Goal: Transaction & Acquisition: Purchase product/service

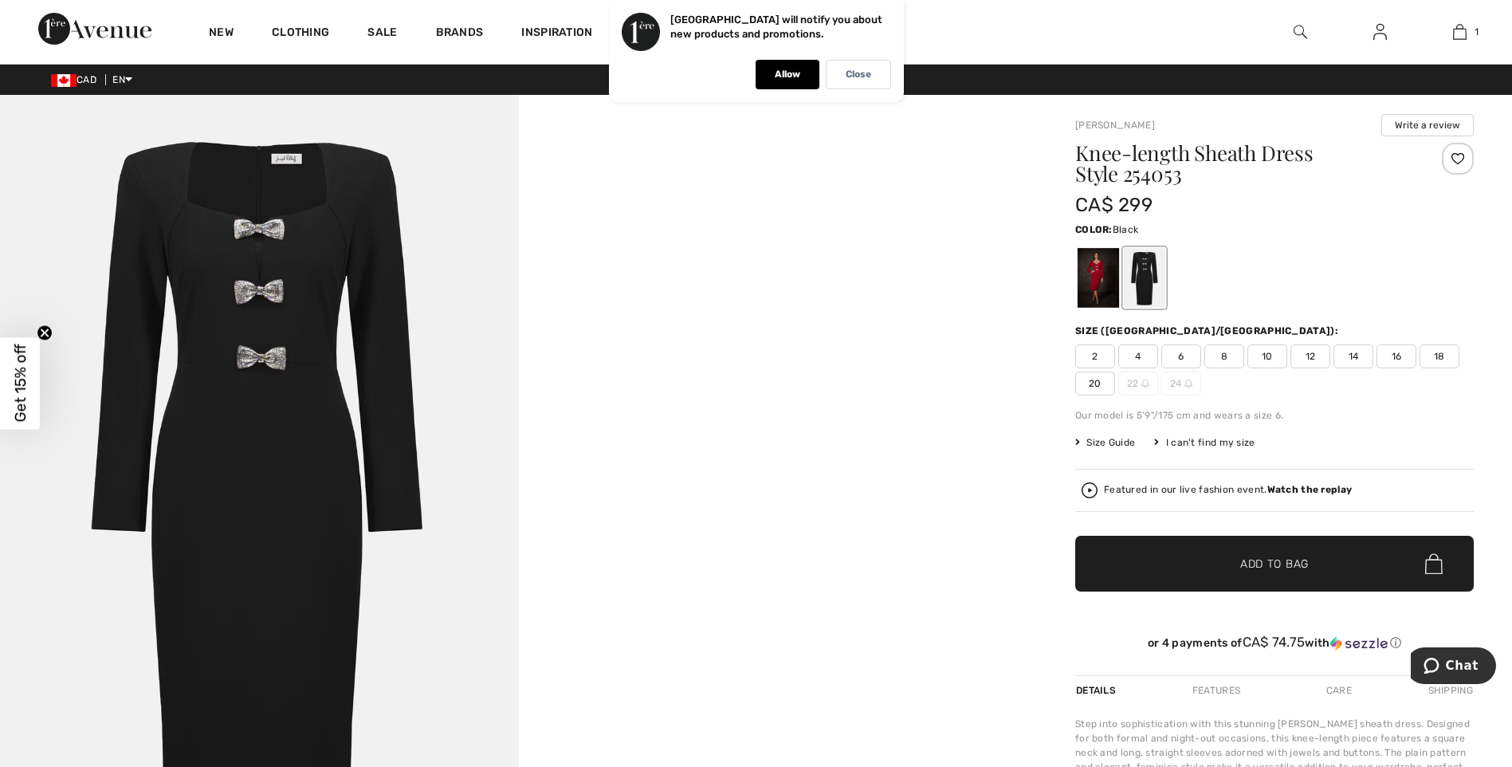
click at [1268, 568] on span "Add to Bag" at bounding box center [1274, 564] width 69 height 17
click at [1091, 285] on div at bounding box center [1098, 278] width 41 height 60
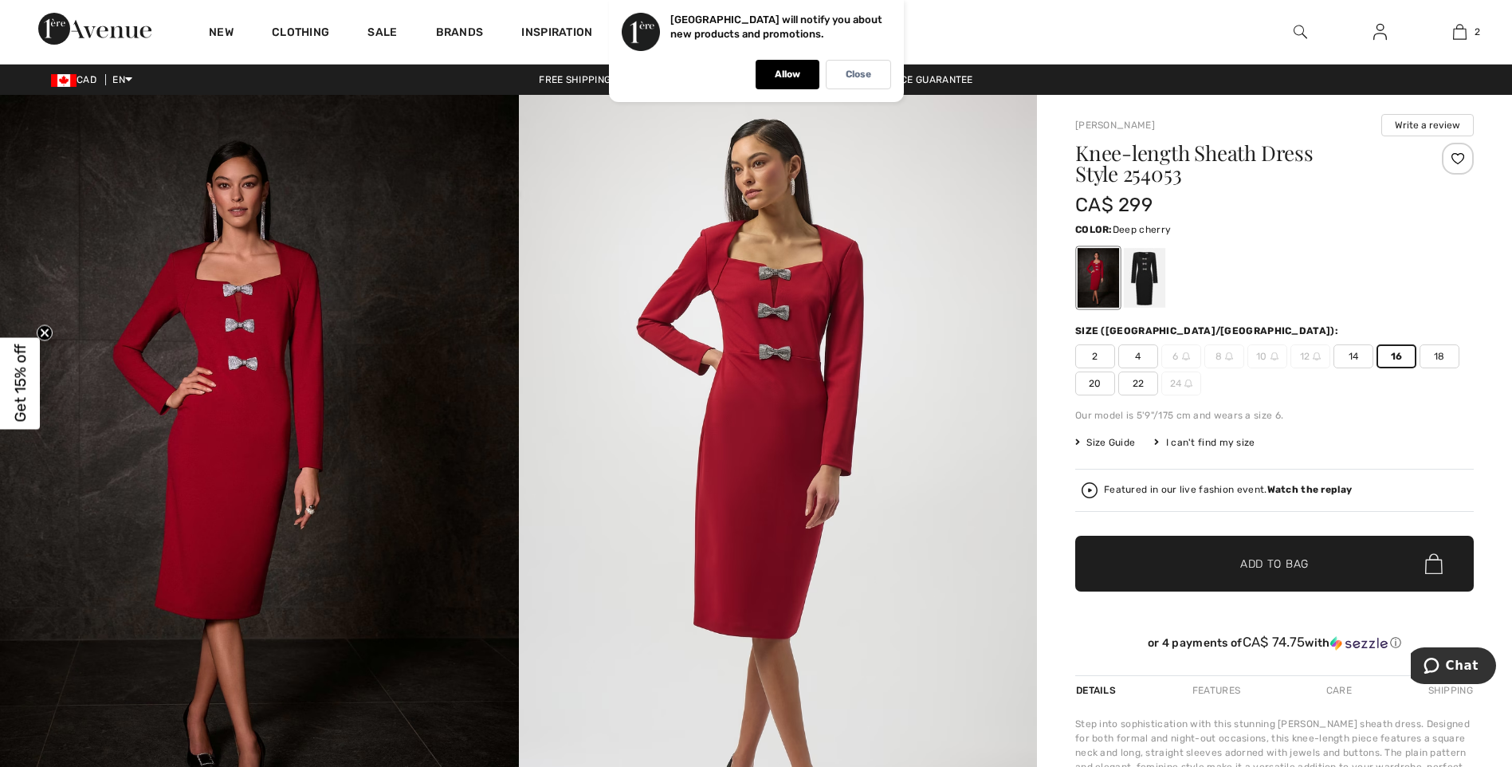
click at [1390, 356] on span "16" at bounding box center [1397, 356] width 40 height 24
click at [1287, 567] on span "Add to Bag" at bounding box center [1274, 564] width 69 height 17
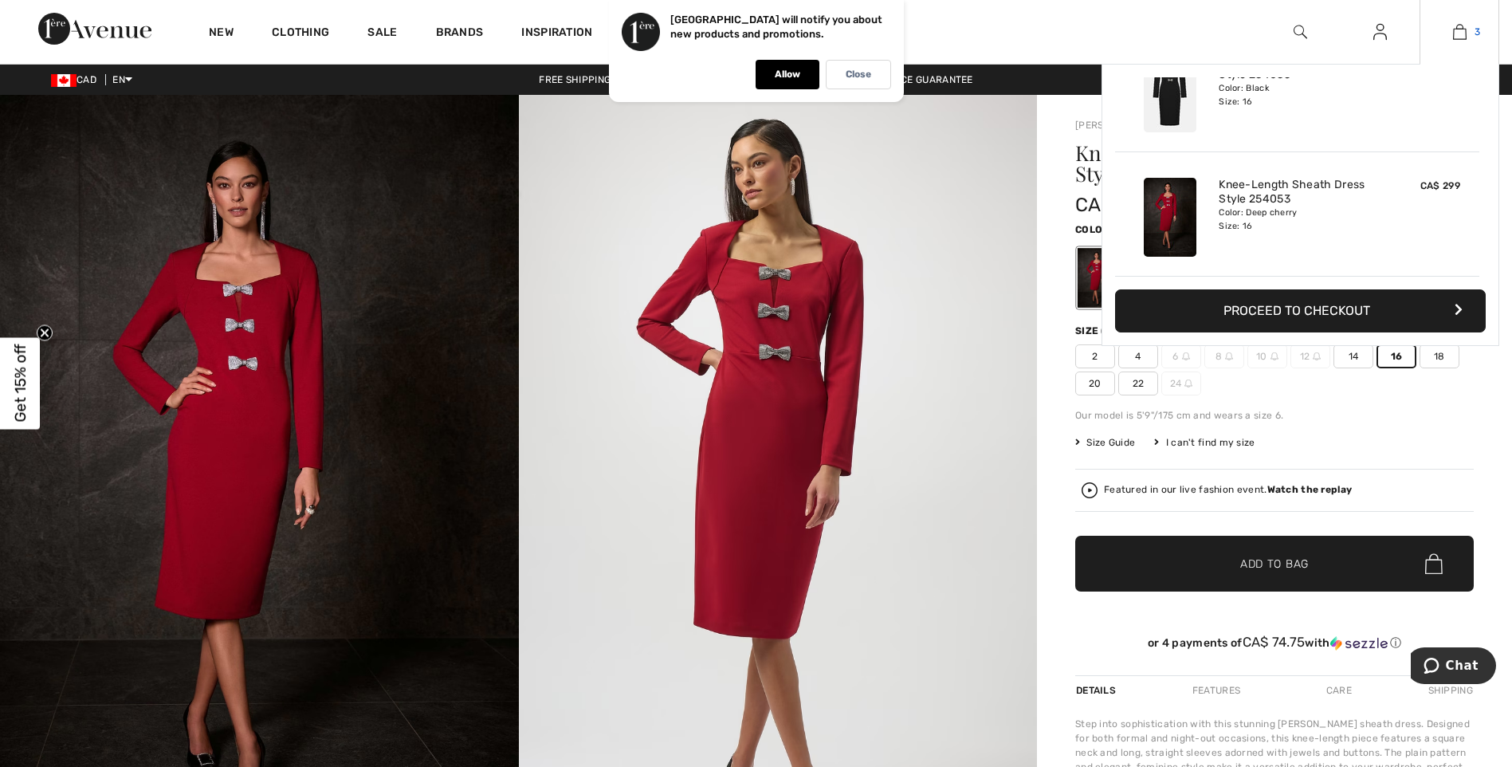
click at [1456, 36] on img at bounding box center [1460, 31] width 14 height 19
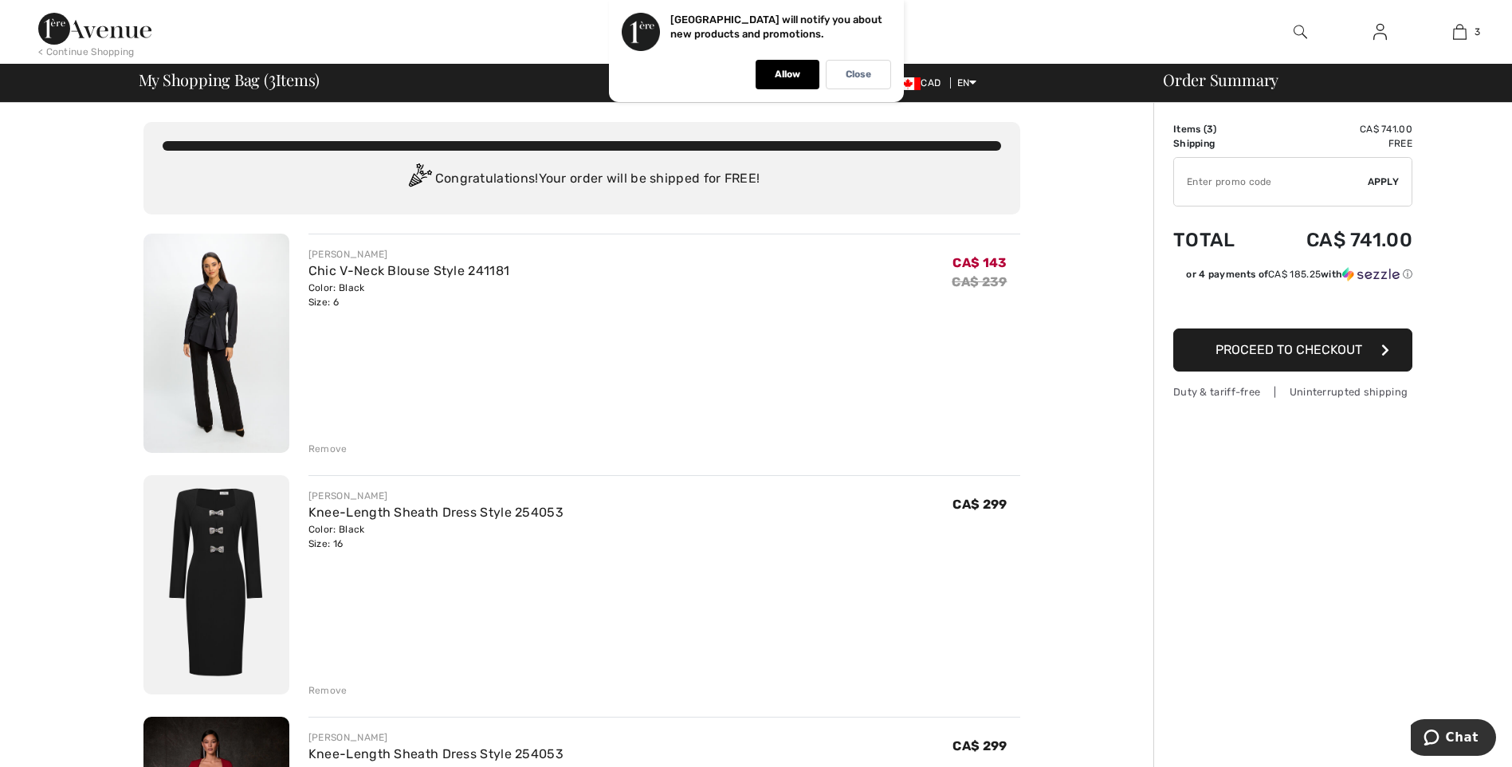
click at [335, 450] on div "Remove" at bounding box center [328, 449] width 39 height 14
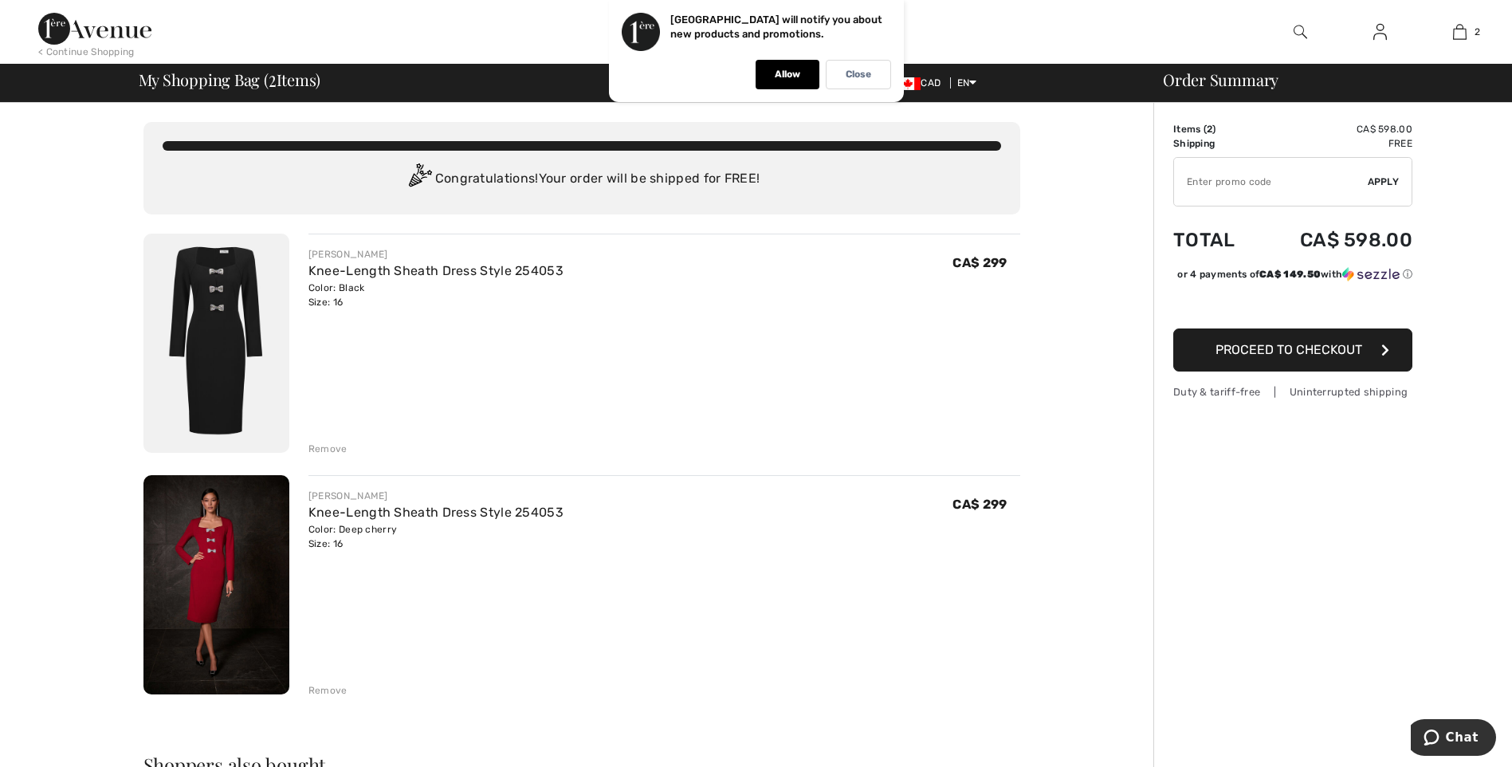
click at [1261, 556] on div "Order Summary Details Items ( 2 ) CA$ 598.00 Promo code CA$ 0.00 Shipping Free …" at bounding box center [1333, 733] width 359 height 1261
click at [1227, 574] on div "Order Summary Details Items ( 2 ) CA$ 598.00 Promo code CA$ 0.00 Shipping Free …" at bounding box center [1333, 733] width 359 height 1261
